Goal: Transaction & Acquisition: Purchase product/service

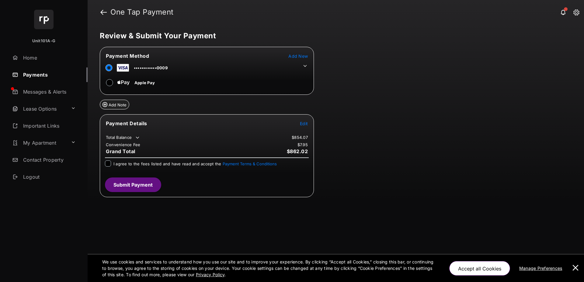
click at [302, 56] on span "Add New" at bounding box center [297, 56] width 19 height 5
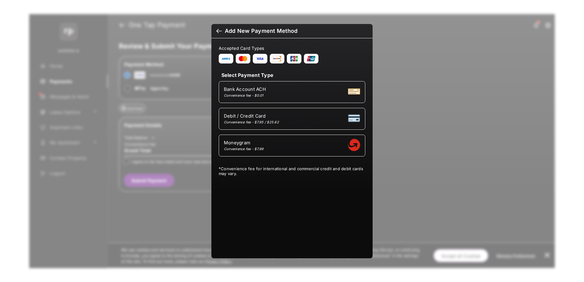
click at [269, 123] on div "Convenience fee - $7.95 / $25.62" at bounding box center [251, 122] width 55 height 4
select select "**"
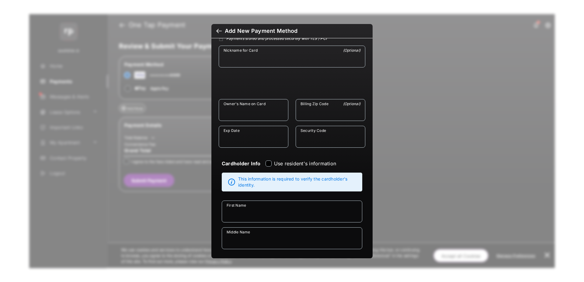
scroll to position [82, 0]
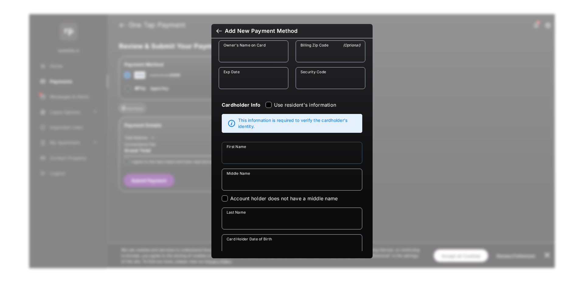
click at [251, 159] on input "First Name" at bounding box center [292, 153] width 140 height 22
click at [258, 180] on input "Middle Name" at bounding box center [292, 180] width 140 height 22
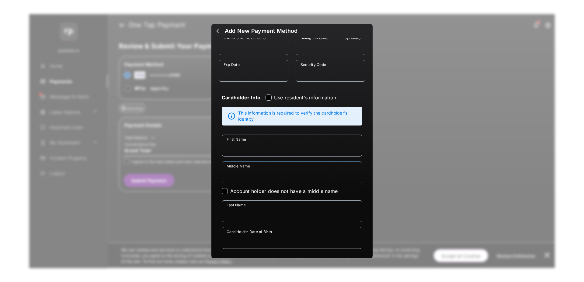
scroll to position [97, 0]
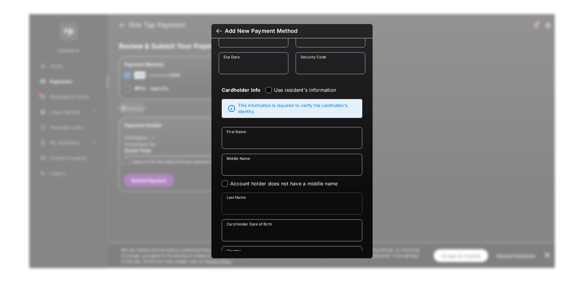
click at [263, 198] on input "Last Name" at bounding box center [292, 204] width 140 height 22
click at [219, 31] on div at bounding box center [218, 31] width 5 height 7
